Goal: Task Accomplishment & Management: Complete application form

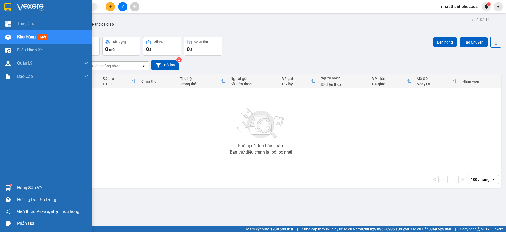
click at [11, 191] on div at bounding box center [7, 187] width 9 height 9
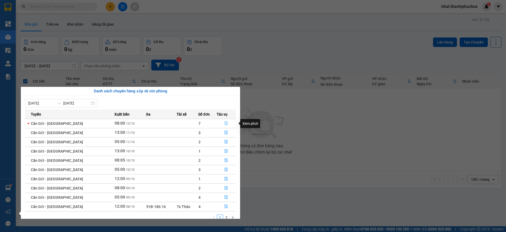
click at [227, 125] on button "button" at bounding box center [226, 123] width 19 height 8
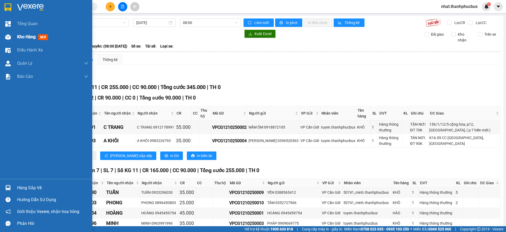
click at [33, 38] on span "Kho hàng" at bounding box center [26, 36] width 18 height 5
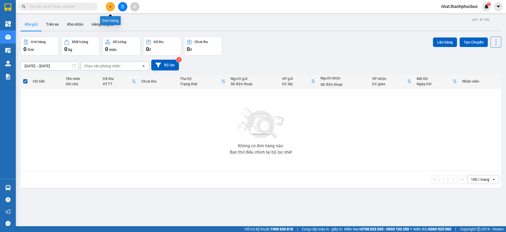
click at [112, 9] on button at bounding box center [110, 6] width 9 height 9
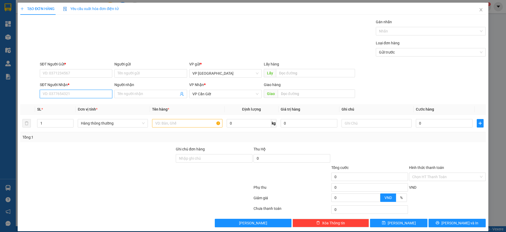
click at [61, 93] on input "SĐT Người Nhận *" at bounding box center [76, 94] width 73 height 8
click at [54, 72] on input "SĐT Người Gửi *" at bounding box center [76, 73] width 73 height 8
click at [187, 125] on input "text" at bounding box center [187, 123] width 70 height 8
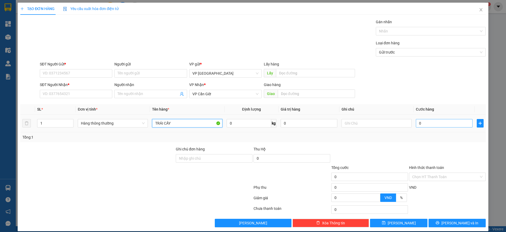
type input "TRÁI CÂY"
click at [421, 121] on input "0" at bounding box center [444, 123] width 57 height 8
type input "3"
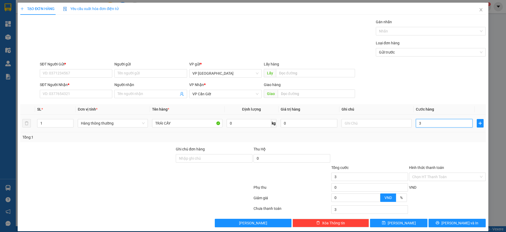
type input "35"
type input "350"
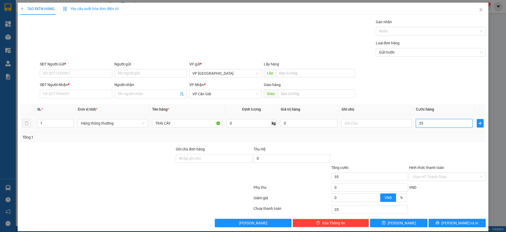
type input "350"
type input "3.500"
type input "35.000"
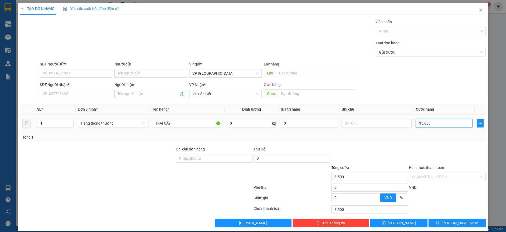
type input "35.000"
click at [55, 69] on input "SĐT Người Gửi *" at bounding box center [76, 73] width 73 height 8
type input "0904094338"
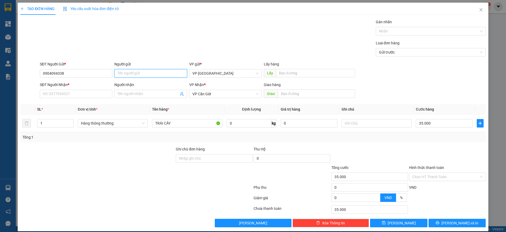
click at [143, 75] on input "Người gửi" at bounding box center [150, 73] width 73 height 8
type input "DIÊP"
click at [52, 89] on div "SĐT Người Nhận *" at bounding box center [76, 86] width 73 height 8
click at [53, 91] on input "SĐT Người Nhận *" at bounding box center [76, 94] width 73 height 8
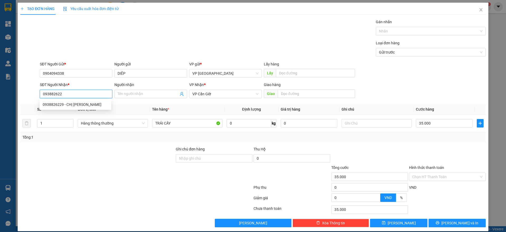
type input "0938826229"
click at [65, 103] on div "0938826229 - CHỊ [PERSON_NAME]" at bounding box center [75, 105] width 65 height 6
type input "CHỊ [PERSON_NAME]"
type input "ĐỒNG HOÀ"
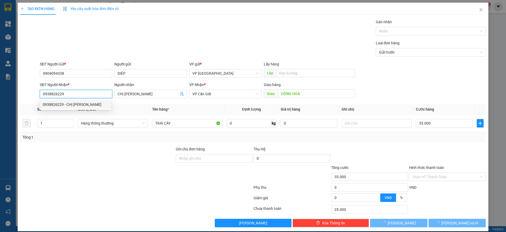
type input "25.000"
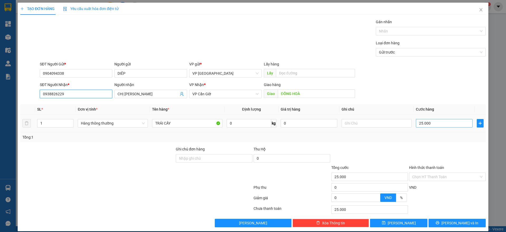
type input "0938826229"
click at [426, 124] on input "25.000" at bounding box center [444, 123] width 57 height 8
type input "3"
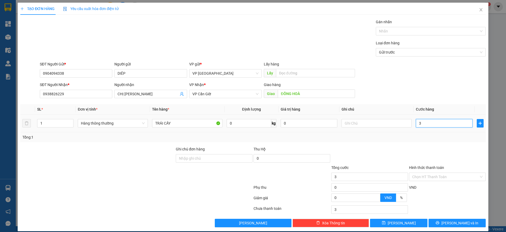
type input "35"
type input "350"
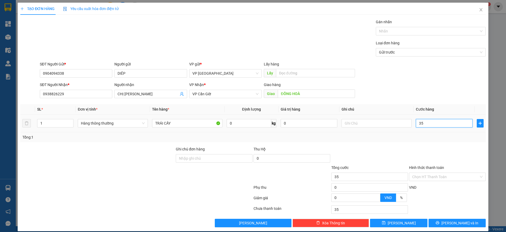
type input "350"
type input "3.500"
type input "35.000"
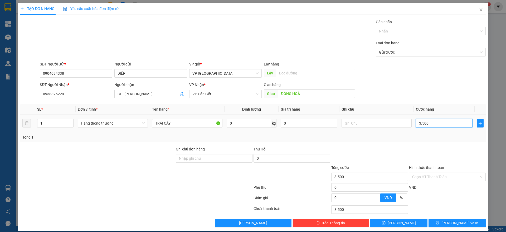
type input "35.000"
click at [458, 223] on span "[PERSON_NAME] và In" at bounding box center [460, 223] width 37 height 6
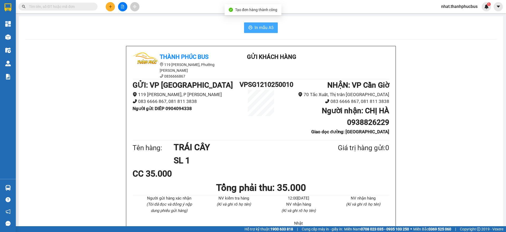
click at [259, 32] on button "In mẫu A5" at bounding box center [261, 27] width 34 height 11
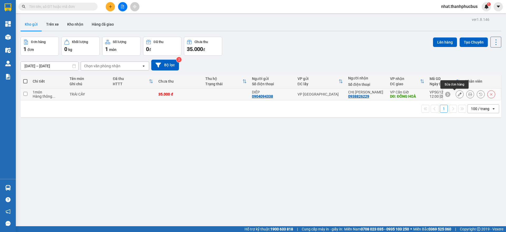
click at [456, 95] on button at bounding box center [459, 94] width 7 height 9
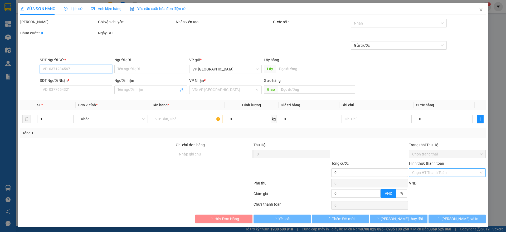
type input "0904094338"
type input "DIÊP"
type input "0938826229"
type input "CHỊ [PERSON_NAME]"
type input "ĐỒNG HOÀ"
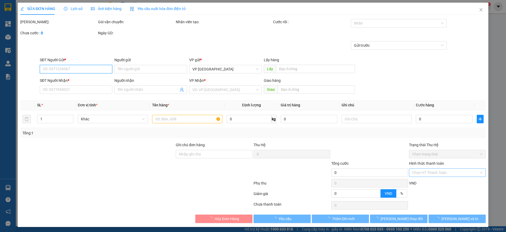
type input "35.000"
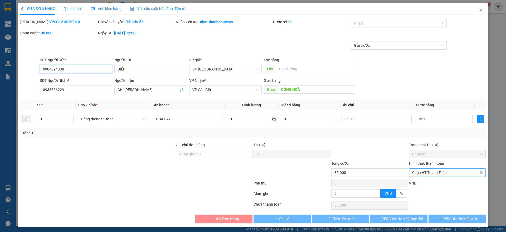
click at [428, 169] on span "Chọn HT Thanh Toán" at bounding box center [447, 172] width 70 height 8
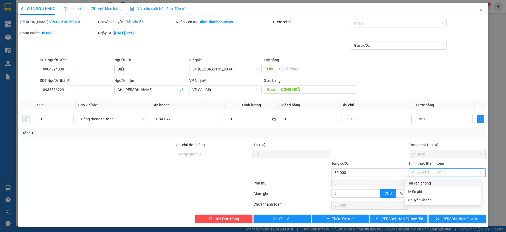
click at [418, 184] on div "Tại văn phòng" at bounding box center [443, 183] width 70 height 6
type input "0"
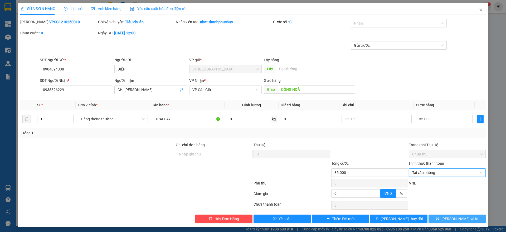
click at [457, 220] on span "[PERSON_NAME] và In" at bounding box center [460, 219] width 37 height 6
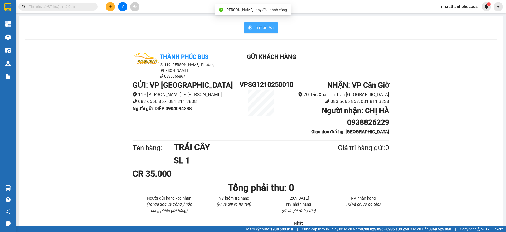
click at [265, 27] on span "In mẫu A5" at bounding box center [264, 27] width 19 height 7
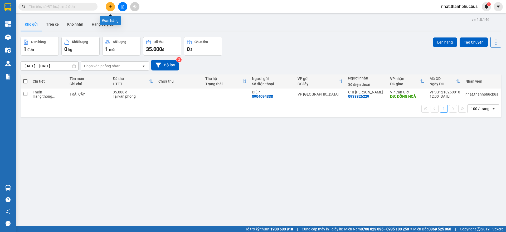
click at [111, 5] on icon "plus" at bounding box center [111, 7] width 4 height 4
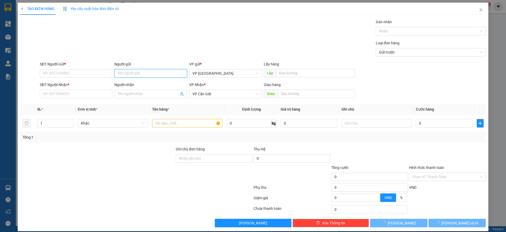
click at [134, 71] on input "Người gửi" at bounding box center [150, 73] width 73 height 8
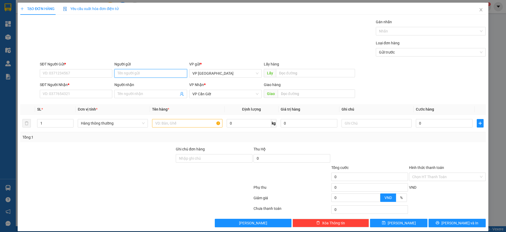
click at [134, 71] on input "Người gửi" at bounding box center [150, 73] width 73 height 8
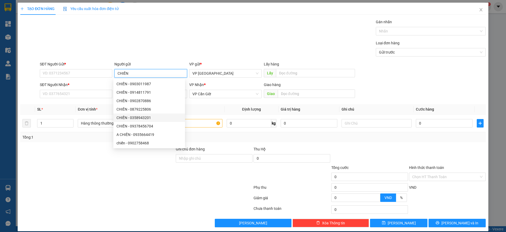
type input "CHIẾN"
click at [63, 78] on div "SĐT Người Gửi * VD: 0371234567" at bounding box center [76, 70] width 73 height 18
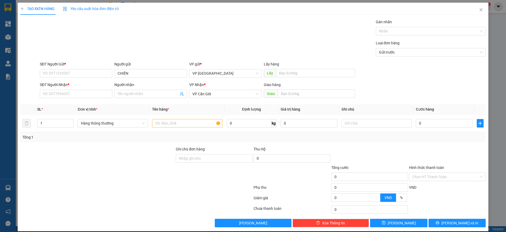
click at [62, 84] on div "SĐT Người Nhận *" at bounding box center [76, 85] width 73 height 6
click at [62, 90] on input "SĐT Người Nhận *" at bounding box center [76, 94] width 73 height 8
click at [63, 70] on input "SĐT Người Gửi *" at bounding box center [76, 73] width 73 height 8
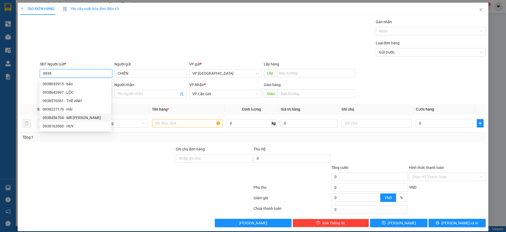
click at [71, 114] on div "0938456704 - MR [PERSON_NAME]" at bounding box center [76, 117] width 72 height 8
type input "0938456704"
type input "MR [PERSON_NAME]"
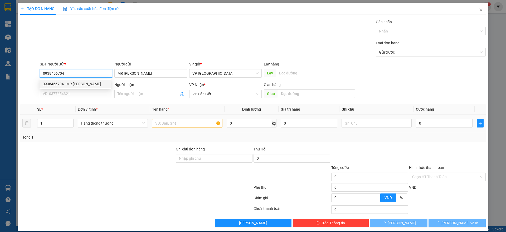
type input "25.000"
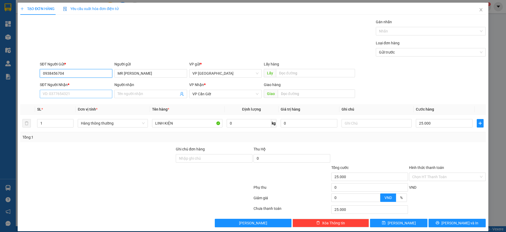
type input "0938456704"
click at [73, 93] on input "SĐT Người Nhận *" at bounding box center [76, 94] width 73 height 8
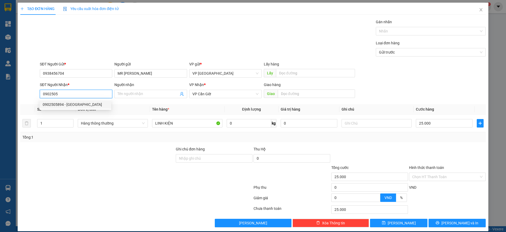
click at [72, 102] on div "0902505894 - [GEOGRAPHIC_DATA]" at bounding box center [75, 105] width 65 height 6
type input "0902505894"
type input "ANH HÒA"
type input "NGÃ BA TUYẾN"
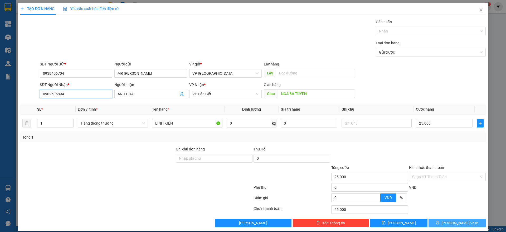
type input "0902505894"
click at [441, 224] on button "[PERSON_NAME] và In" at bounding box center [457, 223] width 57 height 8
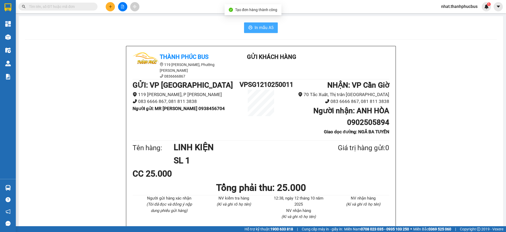
click at [265, 26] on span "In mẫu A5" at bounding box center [264, 27] width 19 height 7
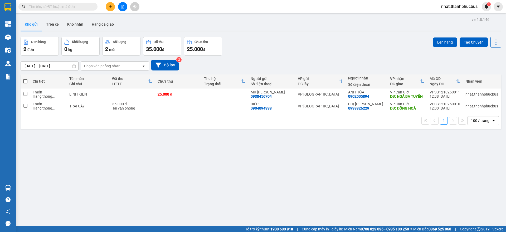
click at [146, 148] on div "ver 1.8.146 Kho gửi Trên xe Kho nhận Hàng đã giao Đơn hàng 2 đơn Khối lượng 0 k…" at bounding box center [260, 132] width 485 height 232
click at [109, 8] on button at bounding box center [110, 6] width 9 height 9
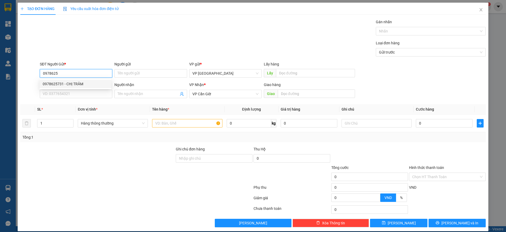
click at [65, 83] on div "0978625731 - CHỊ TRÂM" at bounding box center [75, 84] width 65 height 6
type input "0978625731"
type input "CHỊ TRÂM"
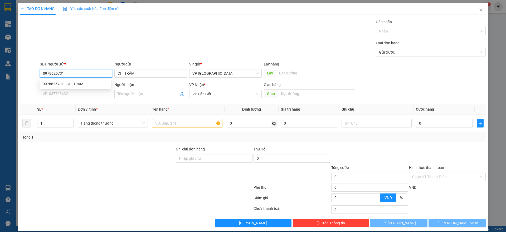
type input "35.000"
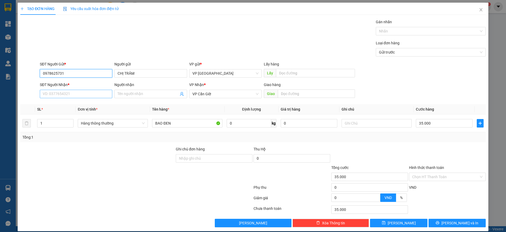
type input "0978625731"
click at [55, 92] on input "SĐT Người Nhận *" at bounding box center [76, 94] width 73 height 8
type input "0988519554"
click at [137, 95] on input "Người nhận" at bounding box center [148, 94] width 61 height 6
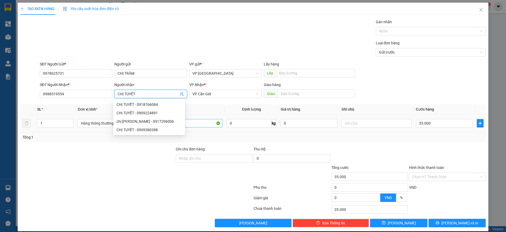
type input "CHỊ TUYẾT"
click at [200, 124] on input "BAO ĐEN" at bounding box center [187, 123] width 70 height 8
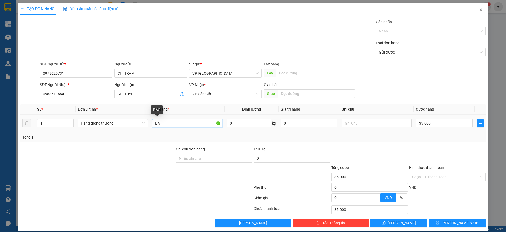
type input "B"
type input "THUỐC"
type input "1"
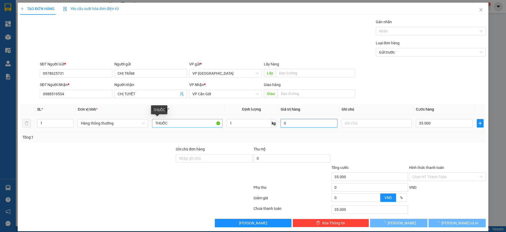
type input "25.000"
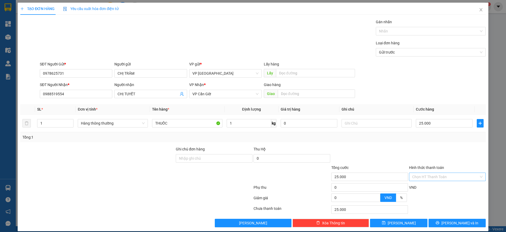
click at [441, 177] on input "Hình thức thanh toán" at bounding box center [445, 177] width 67 height 8
click at [417, 189] on div "Tại văn phòng" at bounding box center [443, 187] width 70 height 6
type input "0"
click at [443, 220] on button "[PERSON_NAME] và In" at bounding box center [457, 223] width 57 height 8
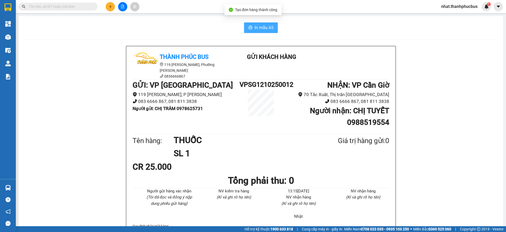
click at [259, 24] on button "In mẫu A5" at bounding box center [261, 27] width 34 height 11
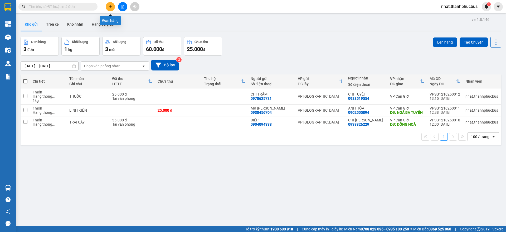
click at [109, 8] on icon "plus" at bounding box center [111, 7] width 4 height 4
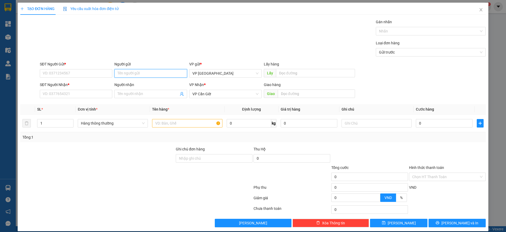
click at [157, 77] on input "Người gửi" at bounding box center [150, 73] width 73 height 8
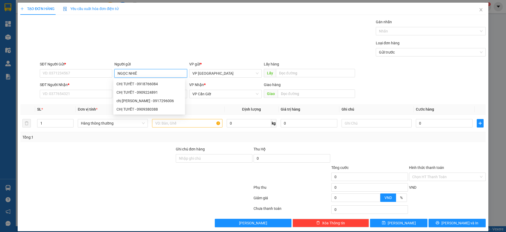
type input "NGỌC NHIÊN"
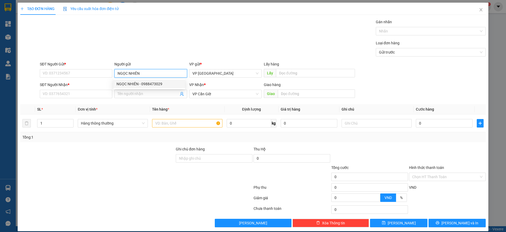
click at [149, 84] on div "NGỌC NHIÊN - 0988473029" at bounding box center [149, 84] width 65 height 6
type input "0988473029"
type input "NGỌC NHIÊN"
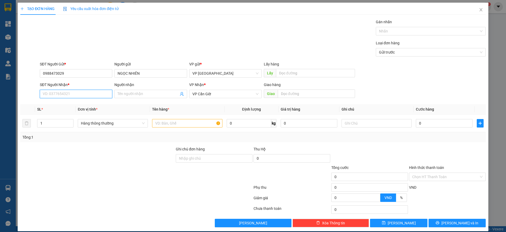
click at [58, 96] on input "SĐT Người Nhận *" at bounding box center [76, 94] width 73 height 8
type input "0914441248"
click at [65, 100] on div "0914441248 - [PERSON_NAME]" at bounding box center [76, 104] width 72 height 8
type input "[PERSON_NAME]"
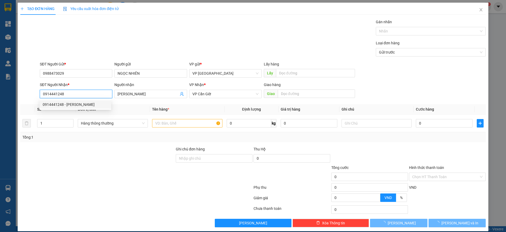
type input "45.000"
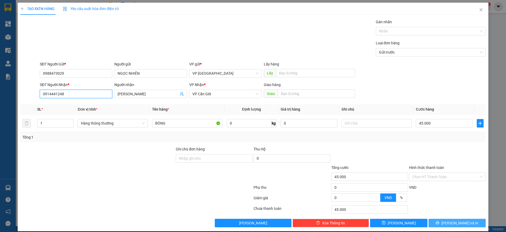
type input "0914441248"
click at [462, 224] on span "[PERSON_NAME] và In" at bounding box center [460, 223] width 37 height 6
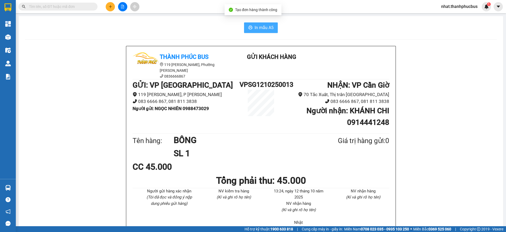
click at [259, 23] on button "In mẫu A5" at bounding box center [261, 27] width 34 height 11
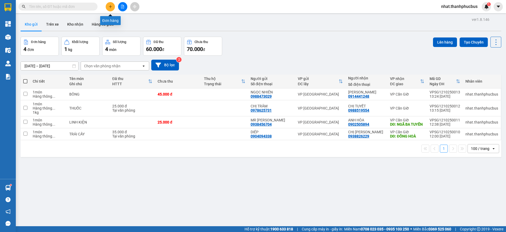
click at [110, 11] on button at bounding box center [110, 6] width 9 height 9
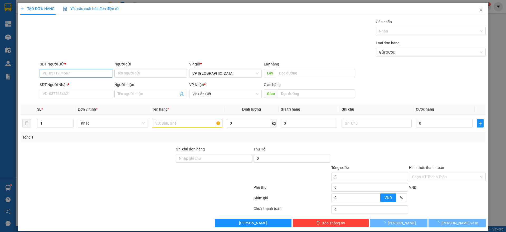
click at [94, 73] on input "SĐT Người Gửi *" at bounding box center [76, 73] width 73 height 8
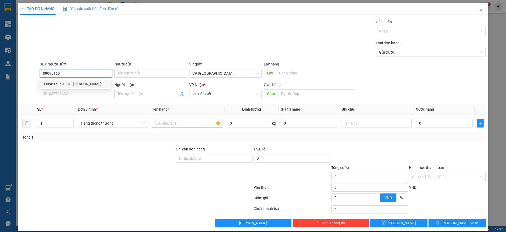
click at [72, 85] on div "0909816369 - CHỊ [PERSON_NAME]" at bounding box center [75, 84] width 65 height 6
type input "0909816369"
type input "CHỊ [PERSON_NAME]"
type input "45.000"
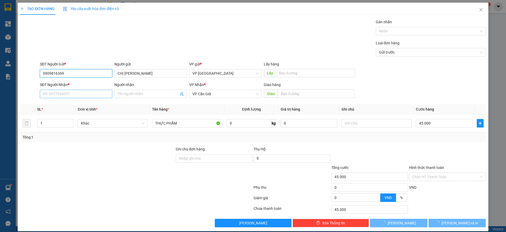
type input "0909816369"
click at [56, 96] on input "SĐT Người Nhận *" at bounding box center [76, 94] width 73 height 8
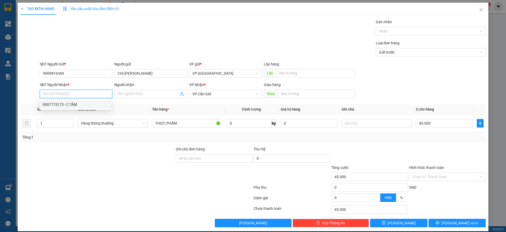
click at [72, 108] on div "0907773173 - C TÂM" at bounding box center [76, 104] width 72 height 8
type input "0907773173"
type input "C TÂM"
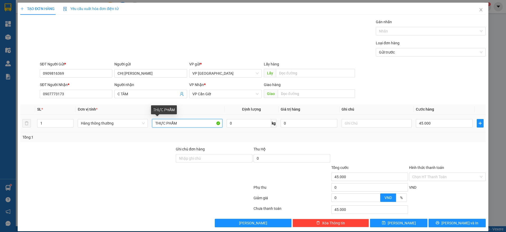
click at [185, 121] on input "THỰC PHẨM" at bounding box center [187, 123] width 70 height 8
type input "QUẦN ÁO"
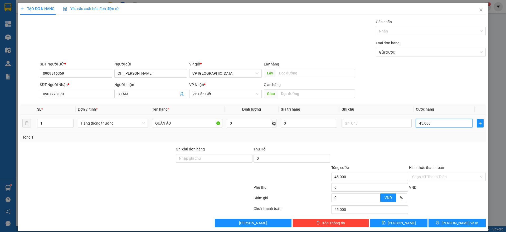
click at [430, 124] on input "45.000" at bounding box center [444, 123] width 57 height 8
type input "2"
type input "25"
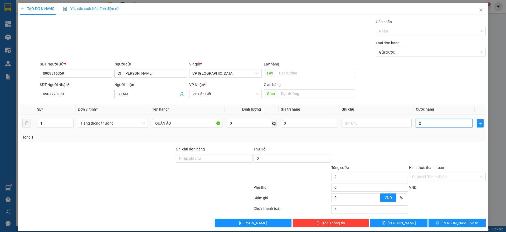
type input "25"
type input "250"
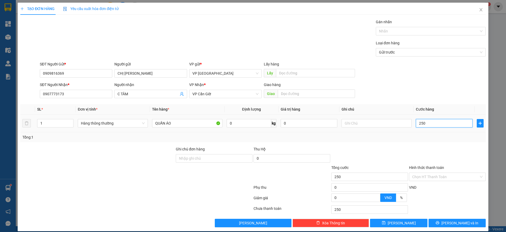
type input "2.500"
type input "25.000"
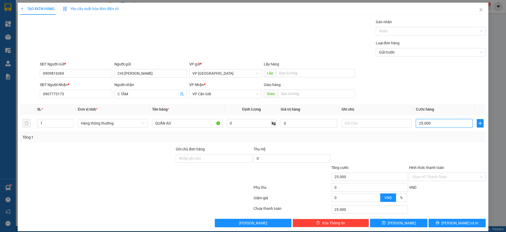
type input "25.000"
click at [439, 181] on div "Hình thức thanh toán Chọn HT Thanh Toán" at bounding box center [447, 174] width 77 height 18
click at [436, 179] on input "Hình thức thanh toán" at bounding box center [445, 177] width 67 height 8
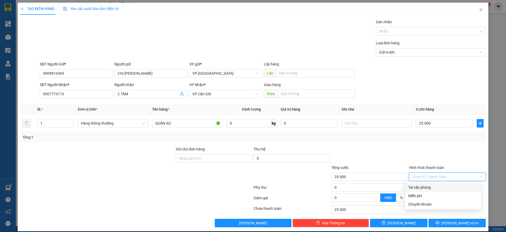
click at [427, 185] on div "Tại văn phòng" at bounding box center [443, 187] width 70 height 6
type input "0"
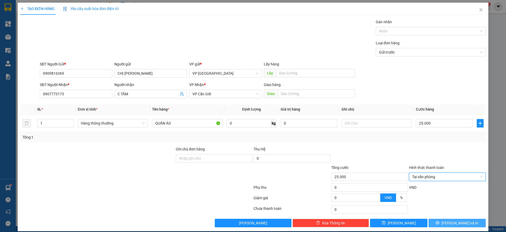
click at [442, 219] on button "[PERSON_NAME] và In" at bounding box center [457, 223] width 57 height 8
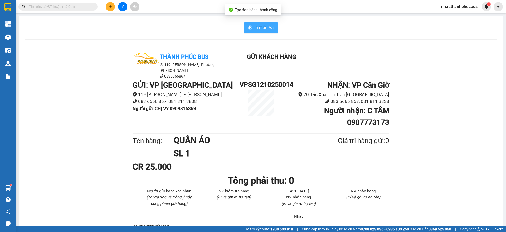
click at [268, 26] on span "In mẫu A5" at bounding box center [264, 27] width 19 height 7
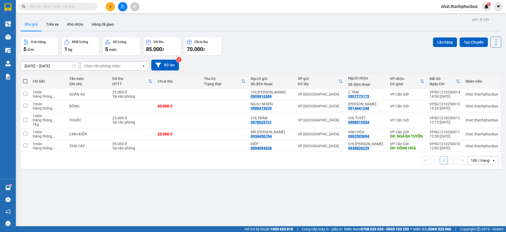
click at [271, 49] on div "Đơn hàng 5 đơn Khối lượng 1 kg Số lượng 5 món Đã thu 85.000 đ Chưa thu 70.000 đ…" at bounding box center [261, 46] width 481 height 19
drag, startPoint x: 271, startPoint y: 49, endPoint x: 243, endPoint y: 69, distance: 34.2
click at [243, 69] on div "ver 1.8.146 Kho gửi Trên xe Kho nhận Hàng đã giao Đơn hàng 5 đơn Khối lượng 1 k…" at bounding box center [260, 132] width 485 height 232
click at [243, 68] on div "[DATE] – [DATE] Press the down arrow key to interact with the calendar and sele…" at bounding box center [261, 65] width 481 height 11
click at [110, 5] on icon "plus" at bounding box center [111, 7] width 4 height 4
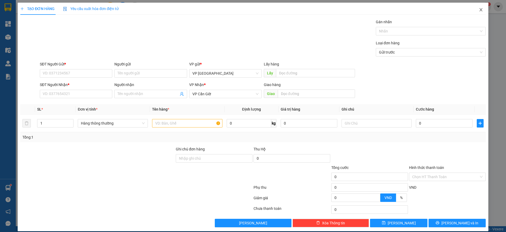
click at [479, 10] on span "Close" at bounding box center [481, 10] width 15 height 15
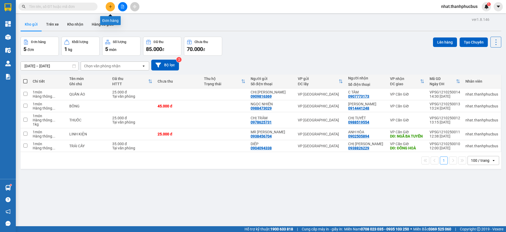
click at [109, 7] on icon "plus" at bounding box center [111, 7] width 4 height 4
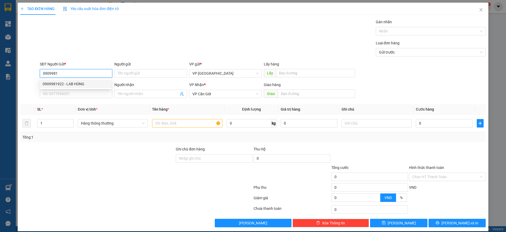
click at [72, 85] on div "0909981922 - LAB HÙNG" at bounding box center [75, 84] width 65 height 6
type input "0909981922"
type input "LAB HÙNG"
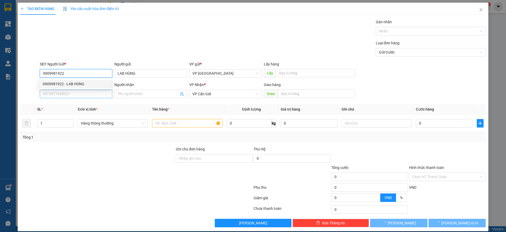
type input "25.000"
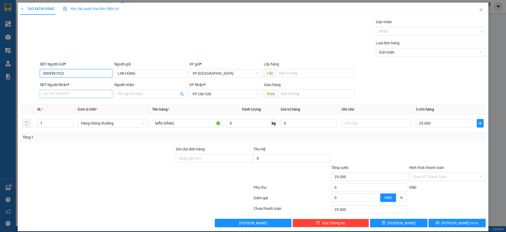
type input "0909981922"
click at [65, 93] on input "SĐT Người Nhận *" at bounding box center [76, 94] width 73 height 8
click at [80, 107] on div "0396695752 - NHA KHOA ĐÀO CỬ" at bounding box center [75, 105] width 65 height 6
type input "0396695752"
type input "NHA KHOA ĐÀO CỬ"
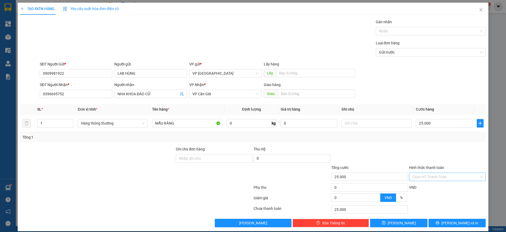
click at [429, 177] on input "Hình thức thanh toán" at bounding box center [445, 177] width 67 height 8
click at [421, 189] on div "Tại văn phòng" at bounding box center [443, 187] width 70 height 6
type input "0"
click at [437, 221] on button "[PERSON_NAME] và In" at bounding box center [457, 223] width 57 height 8
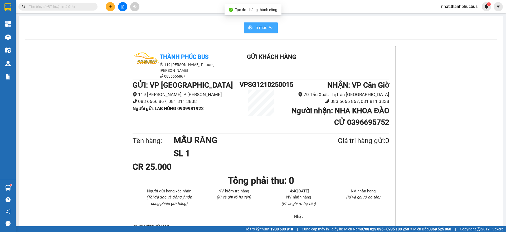
click at [252, 29] on button "In mẫu A5" at bounding box center [261, 27] width 34 height 11
